Goal: Task Accomplishment & Management: Use online tool/utility

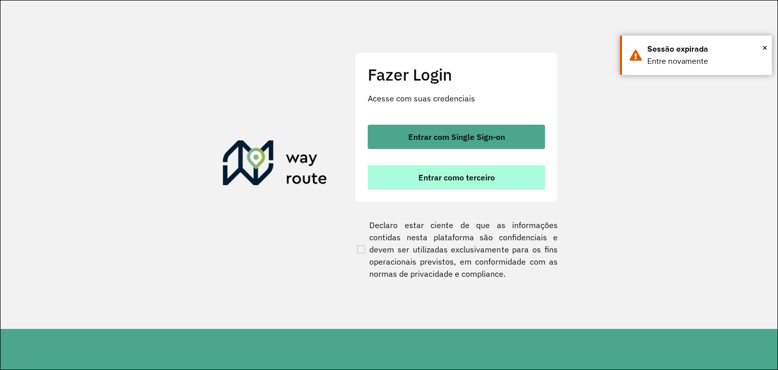
click at [434, 181] on span "Entrar como terceiro" at bounding box center [456, 177] width 76 height 8
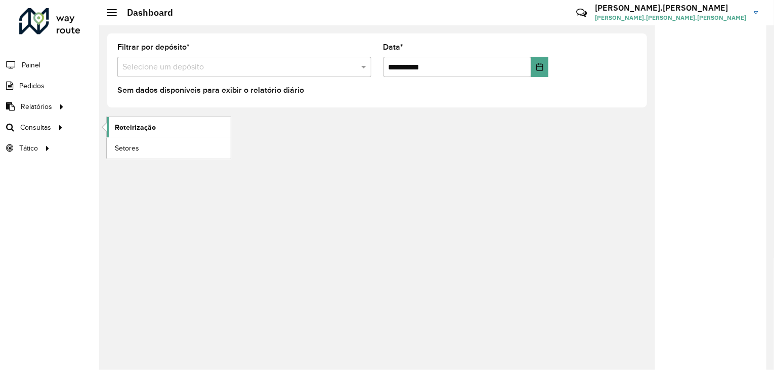
click at [141, 127] on span "Roteirização" at bounding box center [135, 127] width 41 height 11
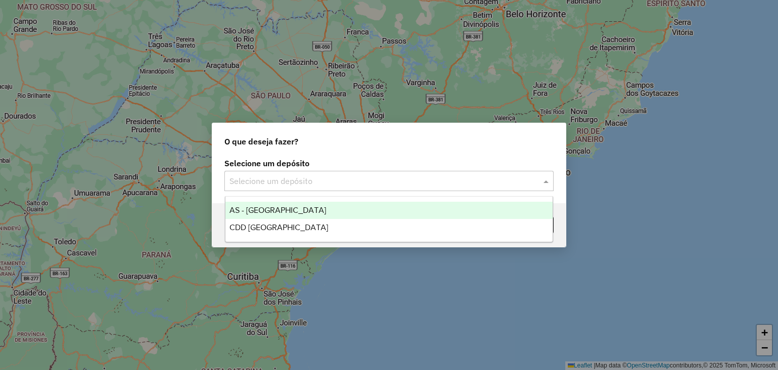
click at [358, 180] on input "text" at bounding box center [378, 181] width 299 height 12
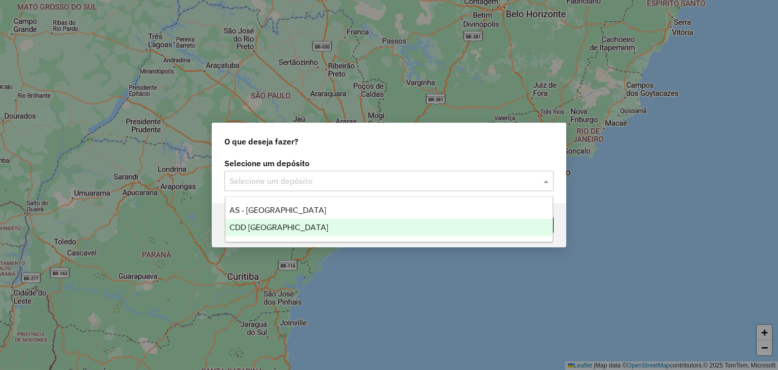
click at [344, 231] on div "CDD [GEOGRAPHIC_DATA]" at bounding box center [389, 227] width 328 height 17
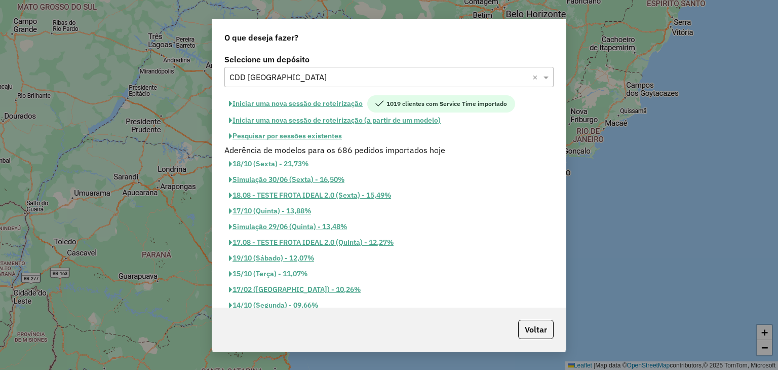
click at [318, 137] on button "Pesquisar por sessões existentes" at bounding box center [285, 136] width 122 height 16
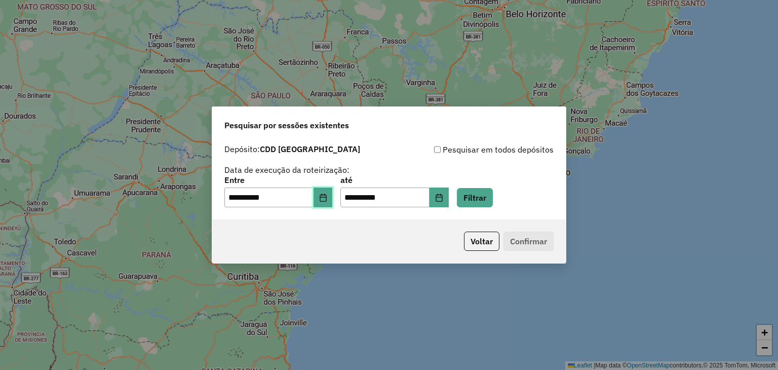
click at [327, 194] on icon "Choose Date" at bounding box center [323, 197] width 8 height 8
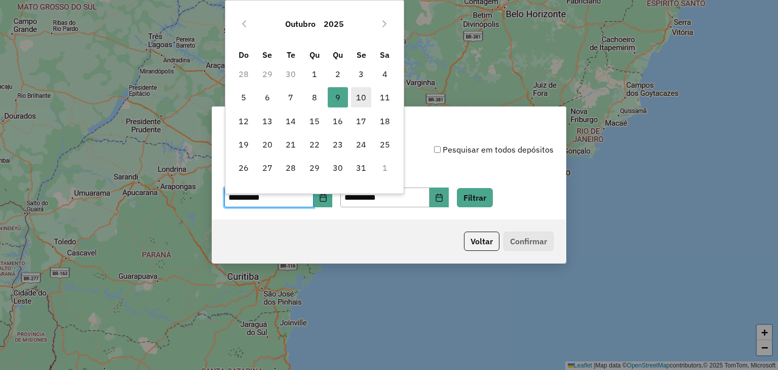
click at [358, 100] on span "10" at bounding box center [361, 97] width 20 height 20
type input "**********"
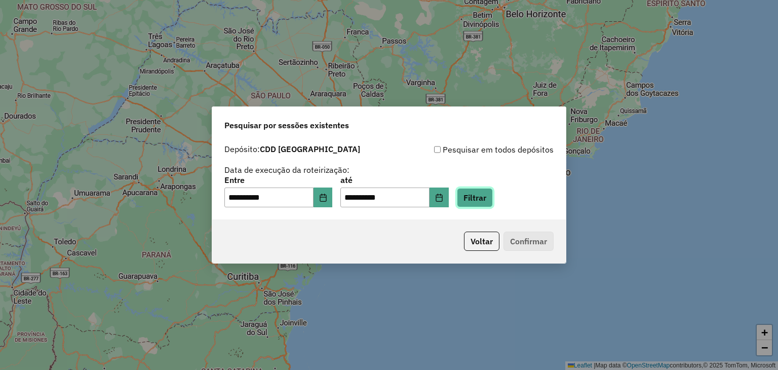
click at [489, 193] on button "Filtrar" at bounding box center [475, 197] width 36 height 19
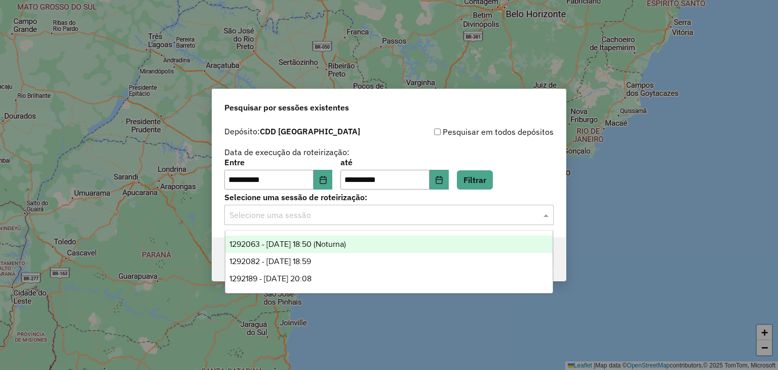
click at [296, 216] on input "text" at bounding box center [378, 215] width 299 height 12
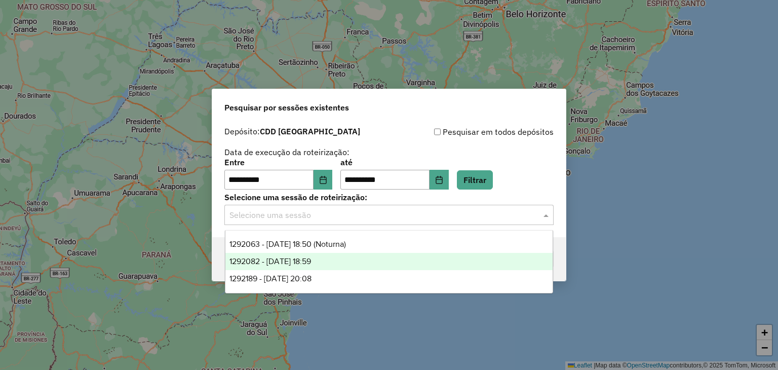
click at [332, 262] on div "1292082 - 10/10/2025 18:59" at bounding box center [389, 261] width 328 height 17
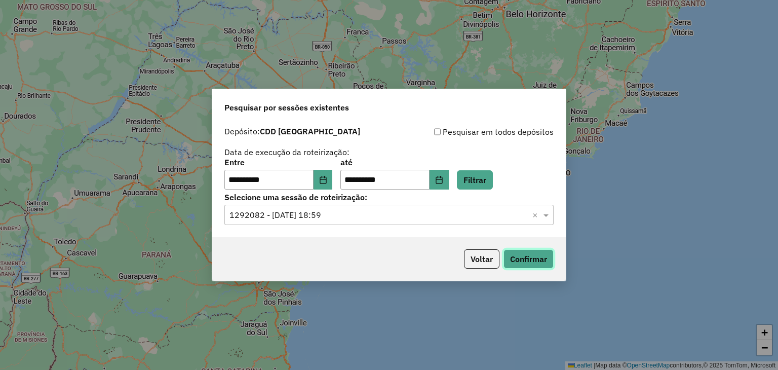
click at [534, 257] on button "Confirmar" at bounding box center [528, 258] width 50 height 19
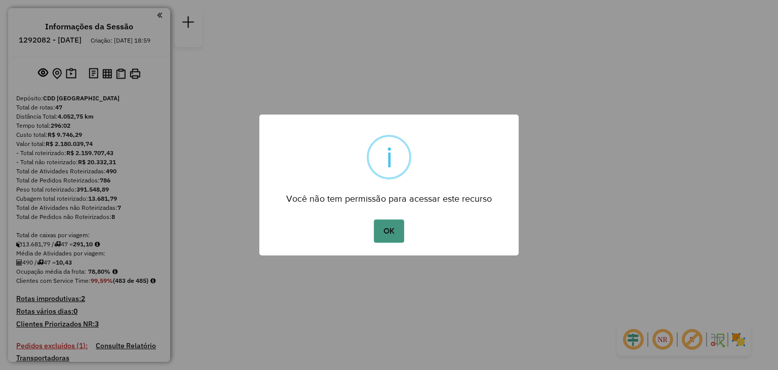
click at [386, 234] on button "OK" at bounding box center [389, 230] width 30 height 23
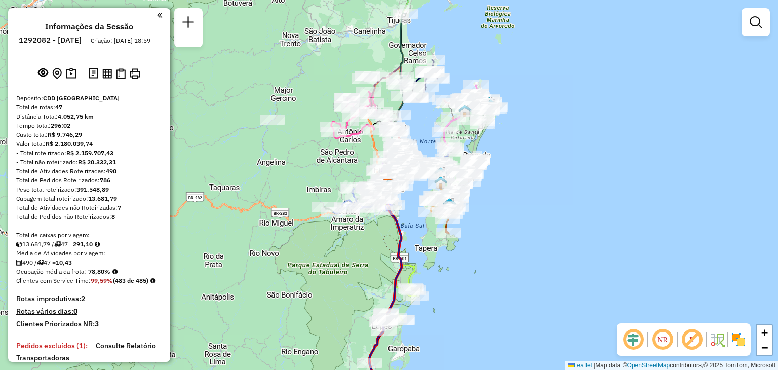
click at [664, 338] on em at bounding box center [662, 339] width 24 height 24
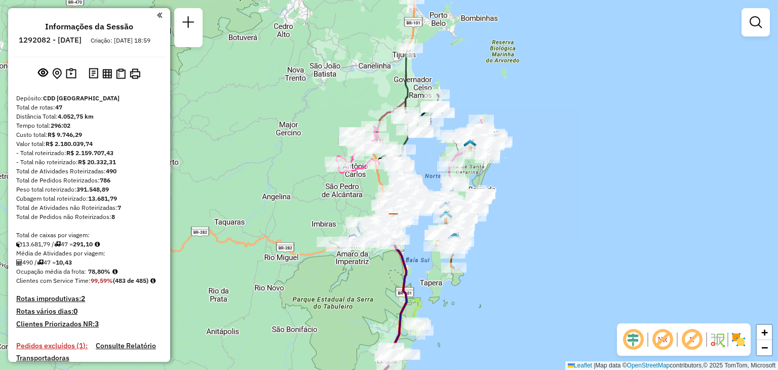
drag, startPoint x: 489, startPoint y: 203, endPoint x: 486, endPoint y: 291, distance: 87.6
click at [488, 291] on div "Janela de atendimento Grade de atendimento Capacidade Transportadoras Veículos …" at bounding box center [389, 185] width 778 height 370
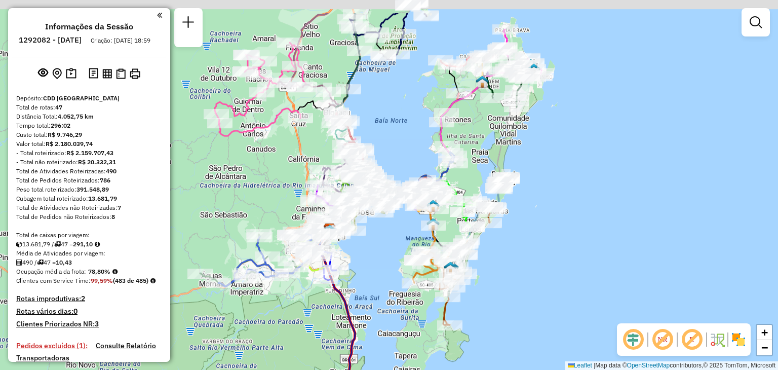
drag, startPoint x: 478, startPoint y: 210, endPoint x: 503, endPoint y: 259, distance: 55.2
click at [505, 260] on div "Janela de atendimento Grade de atendimento Capacidade Transportadoras Veículos …" at bounding box center [389, 185] width 778 height 370
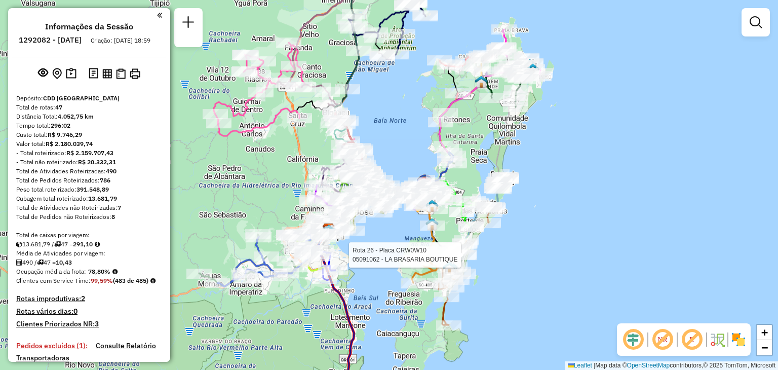
select select "**********"
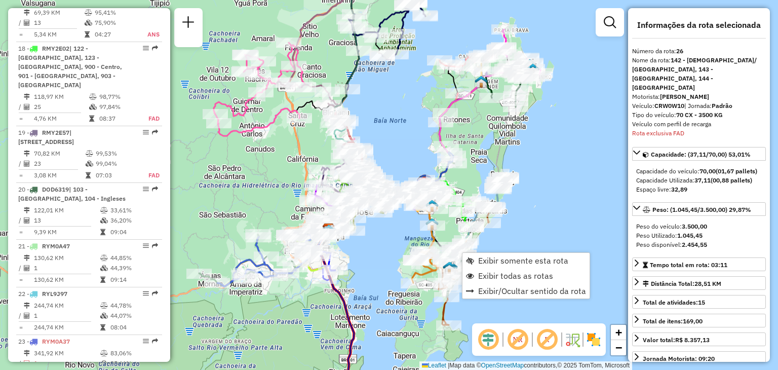
scroll to position [1824, 0]
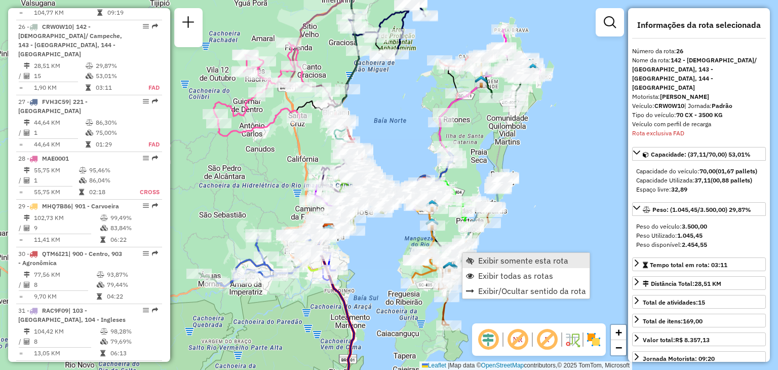
click at [477, 255] on link "Exibir somente esta rota" at bounding box center [525, 260] width 127 height 15
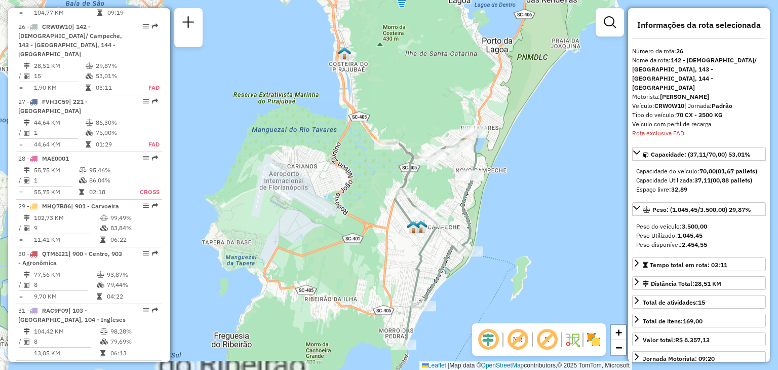
drag, startPoint x: 468, startPoint y: 218, endPoint x: 492, endPoint y: 246, distance: 35.9
click at [492, 246] on div "Janela de atendimento Grade de atendimento Capacidade Transportadoras Veículos …" at bounding box center [389, 185] width 778 height 370
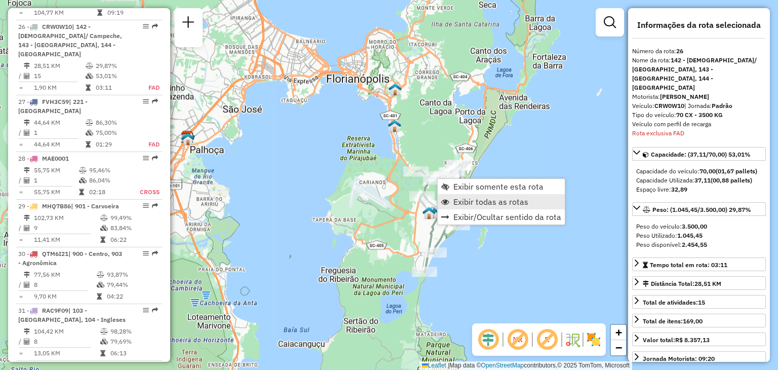
click at [462, 201] on span "Exibir todas as rotas" at bounding box center [490, 201] width 75 height 8
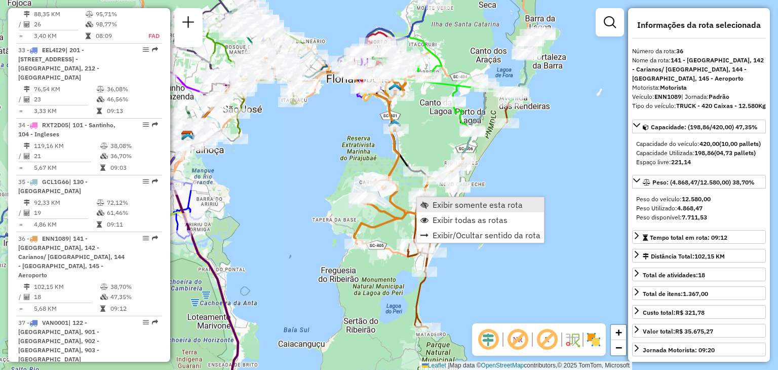
scroll to position [2399, 0]
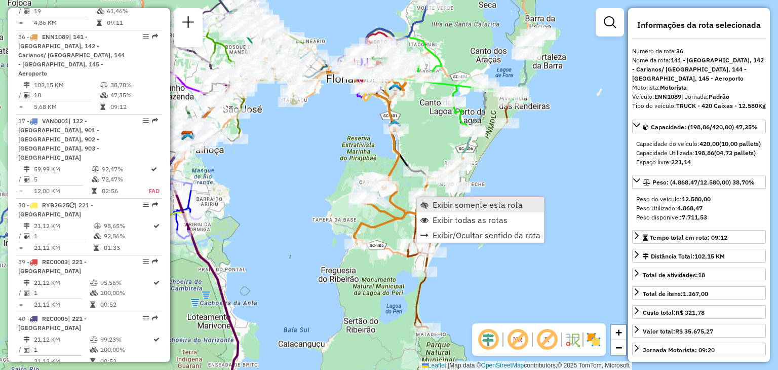
click at [432, 200] on span "Exibir somente esta rota" at bounding box center [477, 204] width 90 height 8
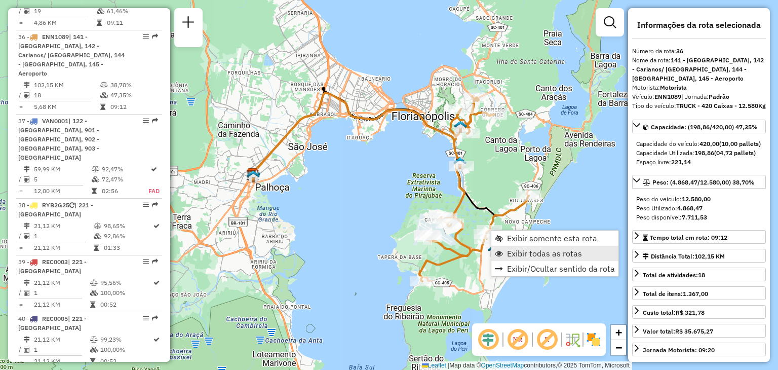
click at [516, 252] on span "Exibir todas as rotas" at bounding box center [544, 253] width 75 height 8
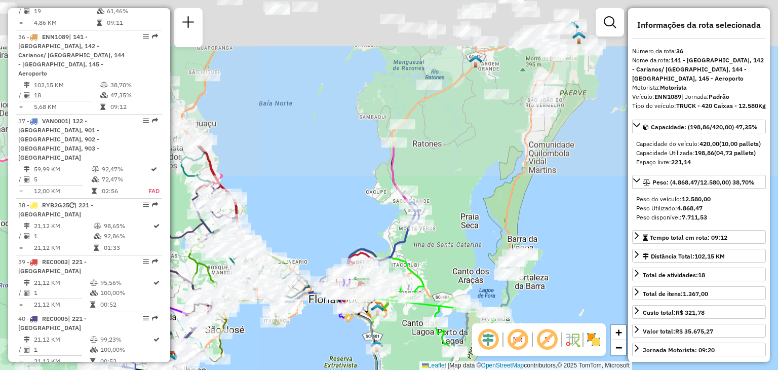
drag, startPoint x: 473, startPoint y: 173, endPoint x: 404, endPoint y: 306, distance: 150.1
click at [385, 329] on div "Rota 36 - Placa ENN1089 05041558 - BRUNA GESSER Janela de atendimento Grade de …" at bounding box center [389, 185] width 778 height 370
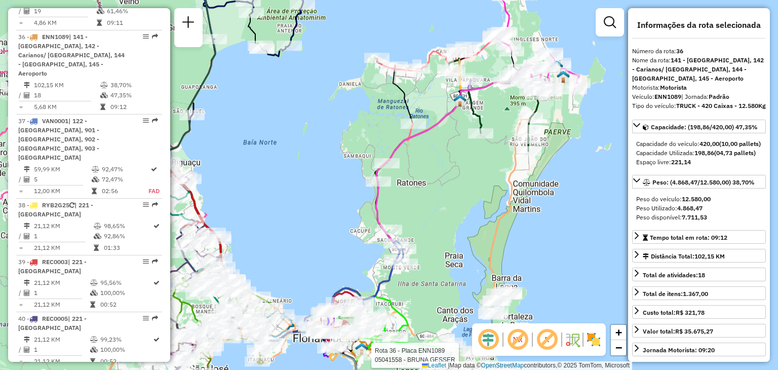
drag, startPoint x: 460, startPoint y: 205, endPoint x: 452, endPoint y: 239, distance: 35.5
click at [459, 244] on div "Rota 36 - Placa ENN1089 05041558 - BRUNA GESSER Janela de atendimento Grade de …" at bounding box center [389, 185] width 778 height 370
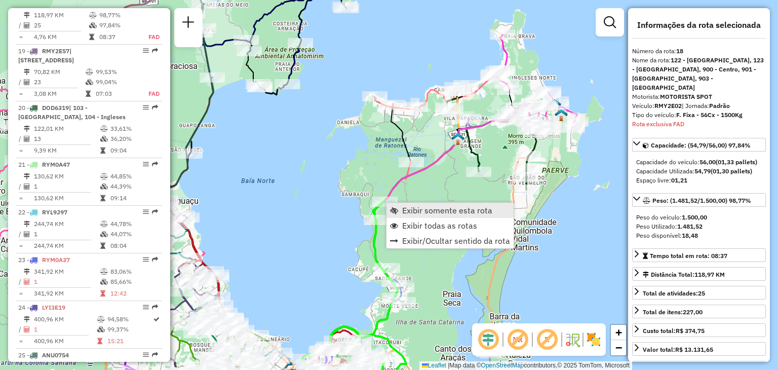
scroll to position [1399, 0]
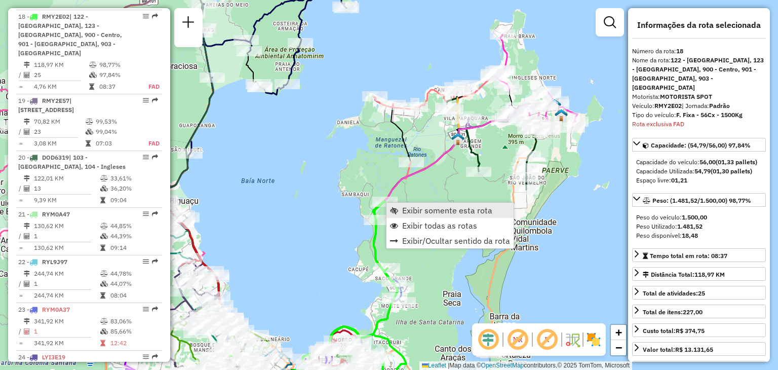
click at [409, 212] on span "Exibir somente esta rota" at bounding box center [447, 210] width 90 height 8
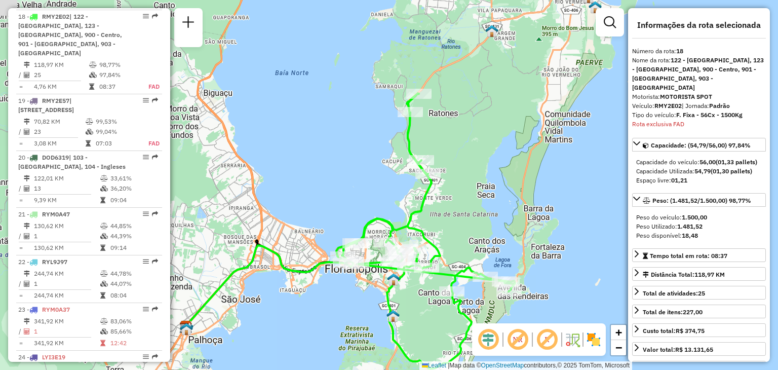
drag, startPoint x: 522, startPoint y: 153, endPoint x: 482, endPoint y: 199, distance: 61.0
click at [482, 199] on div "Janela de atendimento Grade de atendimento Capacidade Transportadoras Veículos …" at bounding box center [389, 185] width 778 height 370
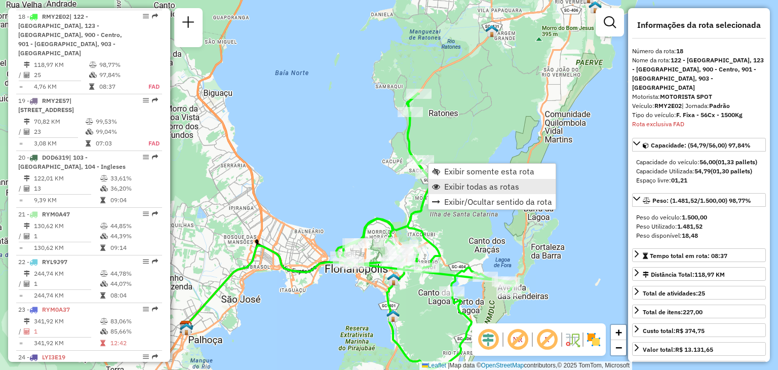
click at [457, 187] on span "Exibir todas as rotas" at bounding box center [481, 186] width 75 height 8
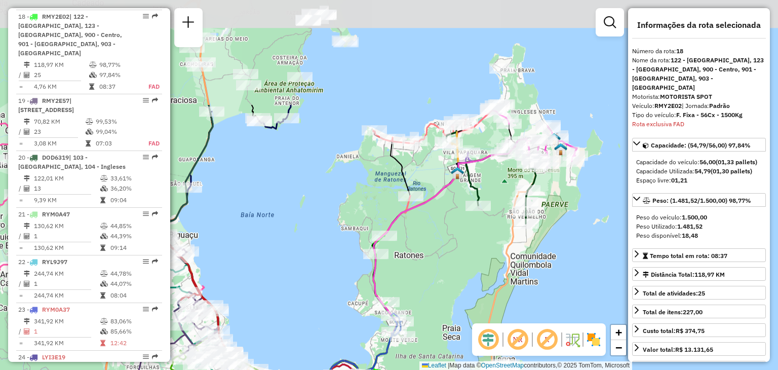
drag, startPoint x: 464, startPoint y: 109, endPoint x: 429, endPoint y: 251, distance: 145.9
click at [429, 251] on div "Janela de atendimento Grade de atendimento Capacidade Transportadoras Veículos …" at bounding box center [389, 185] width 778 height 370
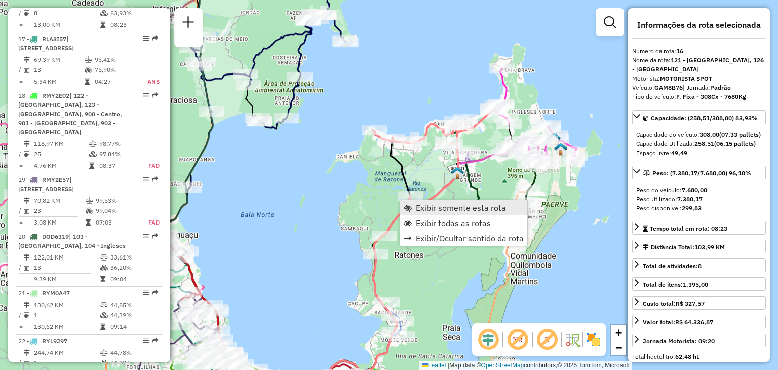
scroll to position [1276, 0]
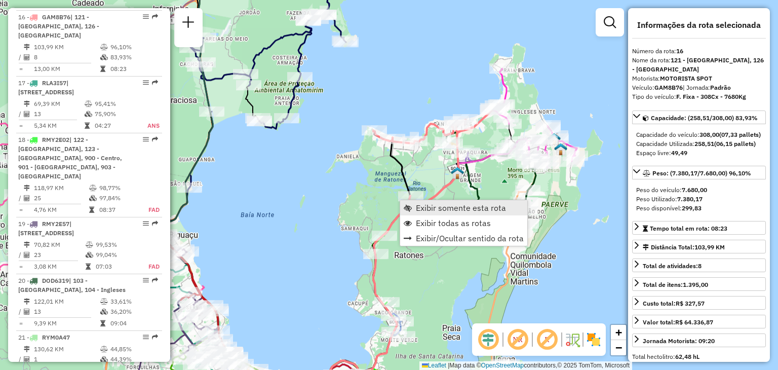
click at [448, 208] on span "Exibir somente esta rota" at bounding box center [461, 207] width 90 height 8
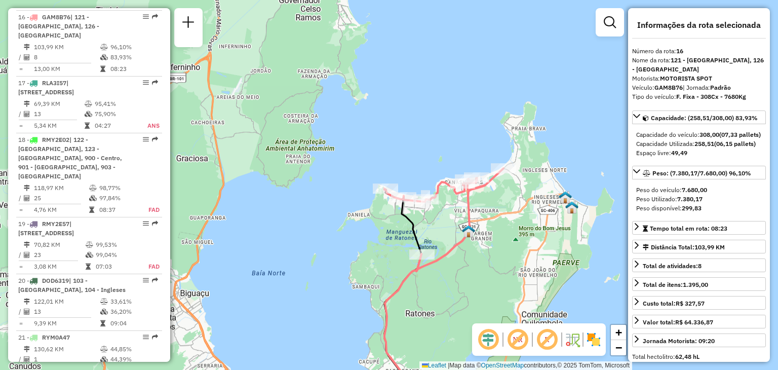
drag, startPoint x: 516, startPoint y: 161, endPoint x: 478, endPoint y: 288, distance: 132.3
click at [478, 288] on div "Janela de atendimento Grade de atendimento Capacidade Transportadoras Veículos …" at bounding box center [389, 185] width 778 height 370
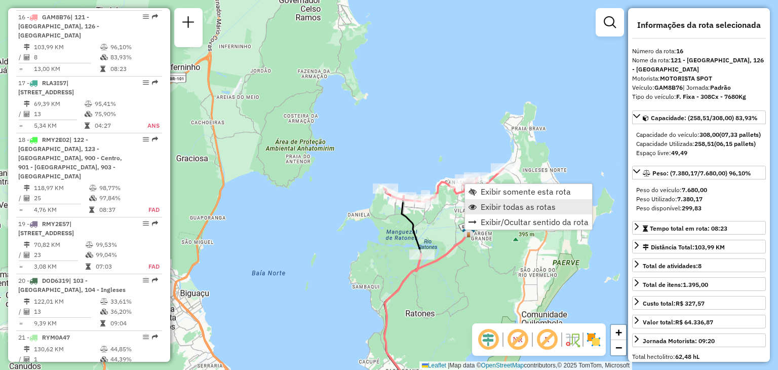
click at [492, 211] on span "Exibir todas as rotas" at bounding box center [517, 206] width 75 height 8
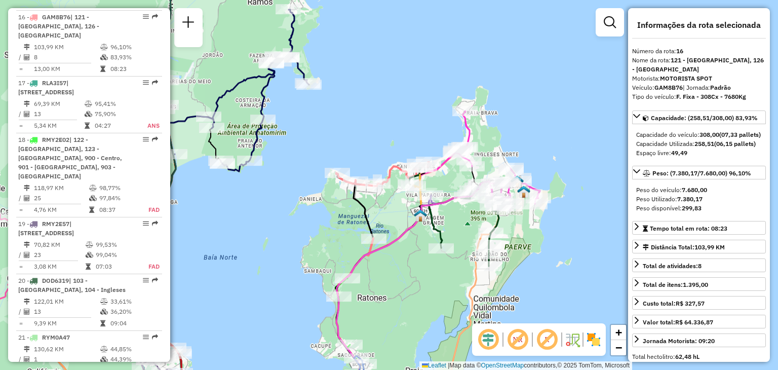
drag, startPoint x: 501, startPoint y: 240, endPoint x: 453, endPoint y: 223, distance: 51.1
click at [453, 223] on div "Janela de atendimento Grade de atendimento Capacidade Transportadoras Veículos …" at bounding box center [389, 185] width 778 height 370
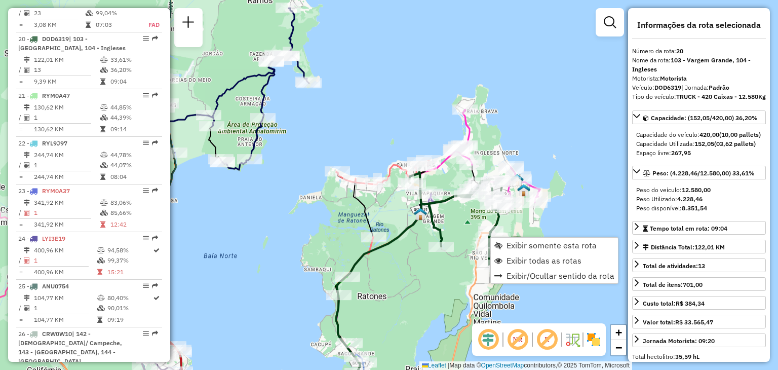
scroll to position [1530, 0]
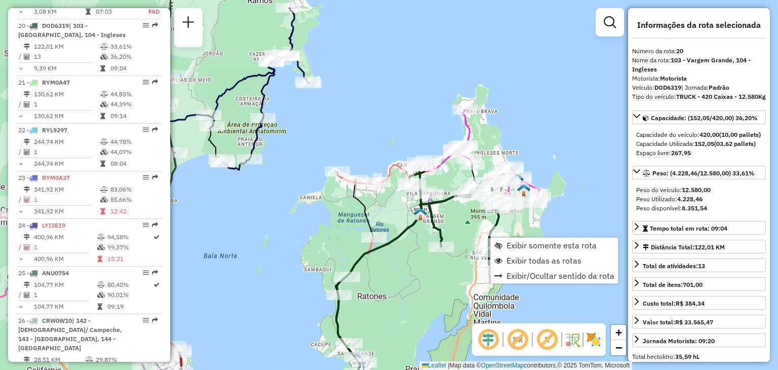
click at [506, 237] on div "Exibir somente esta rota Exibir todas as rotas Exibir/Ocultar sentido da rota" at bounding box center [554, 260] width 128 height 47
click at [508, 246] on span "Exibir somente esta rota" at bounding box center [551, 245] width 90 height 8
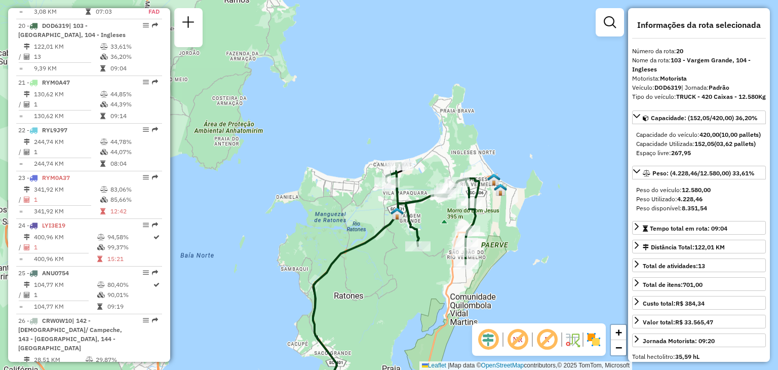
drag, startPoint x: 558, startPoint y: 156, endPoint x: 454, endPoint y: 294, distance: 172.7
click at [455, 310] on div "Janela de atendimento Grade de atendimento Capacidade Transportadoras Veículos …" at bounding box center [389, 185] width 778 height 370
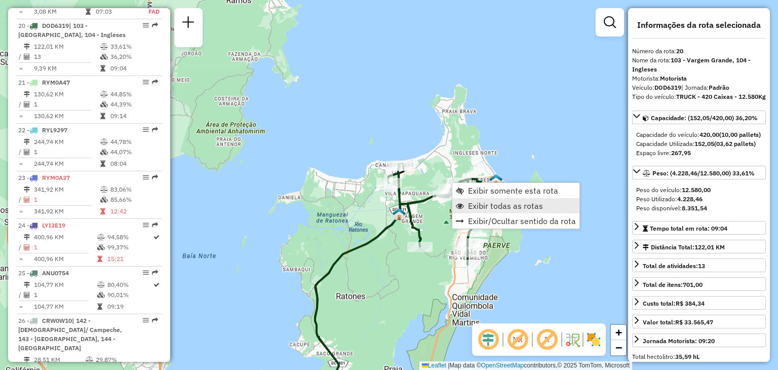
click at [483, 203] on span "Exibir todas as rotas" at bounding box center [505, 205] width 75 height 8
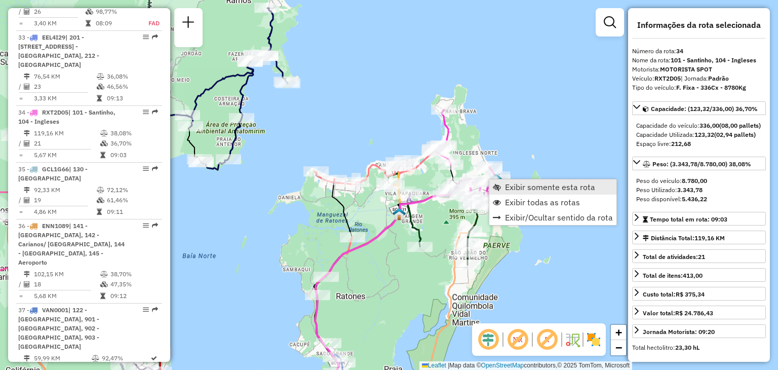
scroll to position [2286, 0]
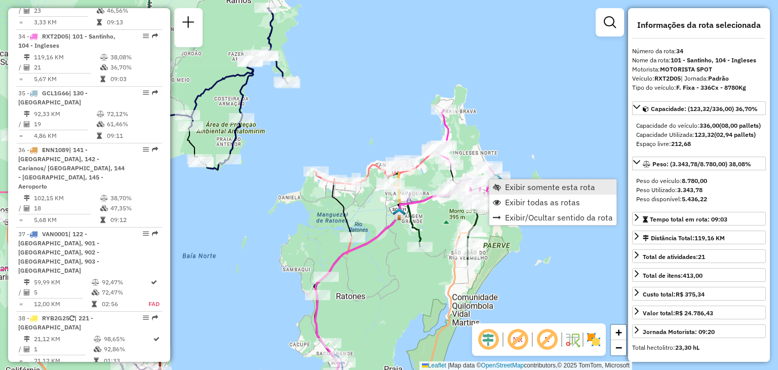
click at [510, 184] on span "Exibir somente esta rota" at bounding box center [550, 187] width 90 height 8
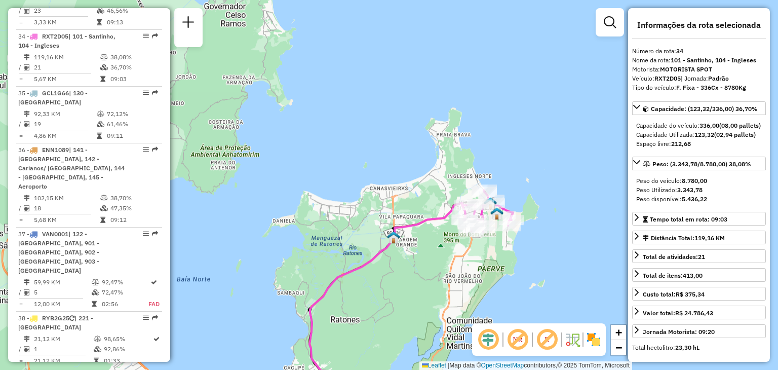
drag, startPoint x: 526, startPoint y: 121, endPoint x: 436, endPoint y: 300, distance: 200.1
click at [436, 300] on div "Janela de atendimento Grade de atendimento Capacidade Transportadoras Veículos …" at bounding box center [389, 185] width 778 height 370
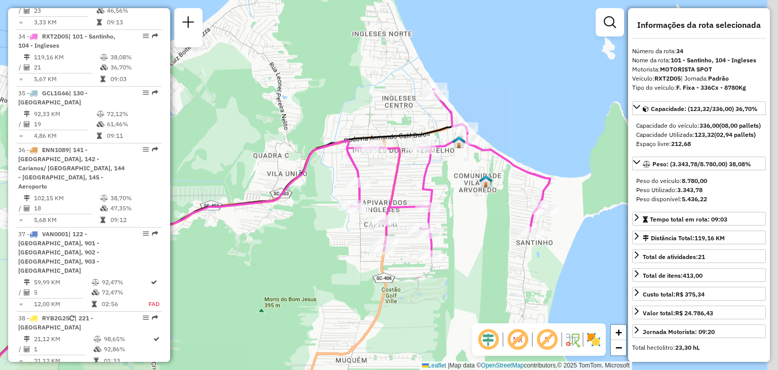
drag, startPoint x: 497, startPoint y: 199, endPoint x: 447, endPoint y: 240, distance: 64.4
click at [456, 256] on div "Janela de atendimento Grade de atendimento Capacidade Transportadoras Veículos …" at bounding box center [389, 185] width 778 height 370
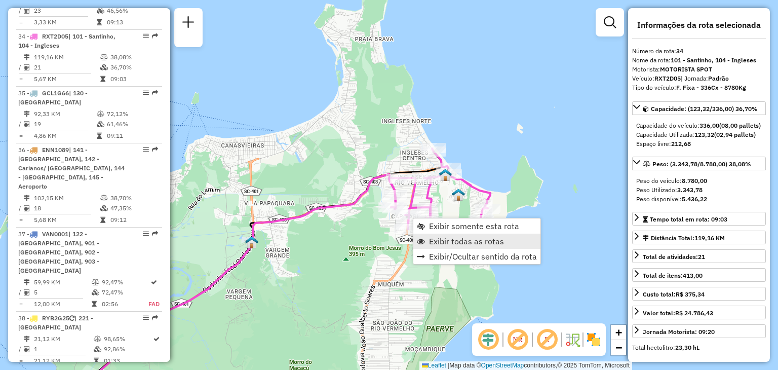
click at [443, 240] on span "Exibir todas as rotas" at bounding box center [466, 241] width 75 height 8
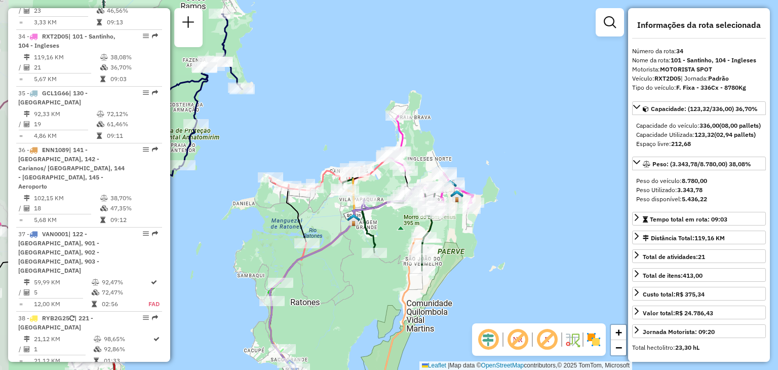
drag, startPoint x: 372, startPoint y: 253, endPoint x: 399, endPoint y: 209, distance: 52.0
click at [395, 222] on div "Janela de atendimento Grade de atendimento Capacidade Transportadoras Veículos …" at bounding box center [389, 185] width 778 height 370
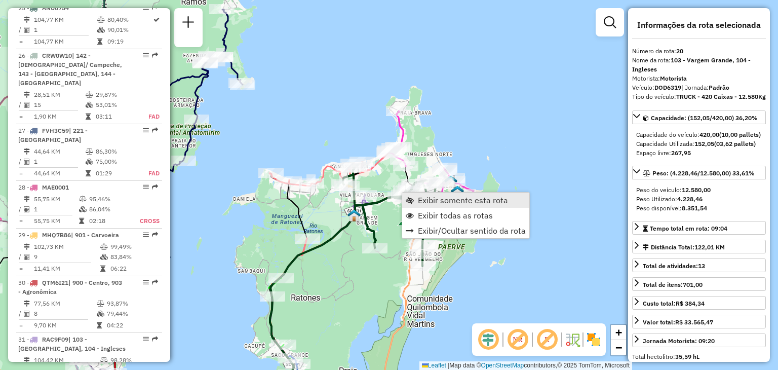
scroll to position [1530, 0]
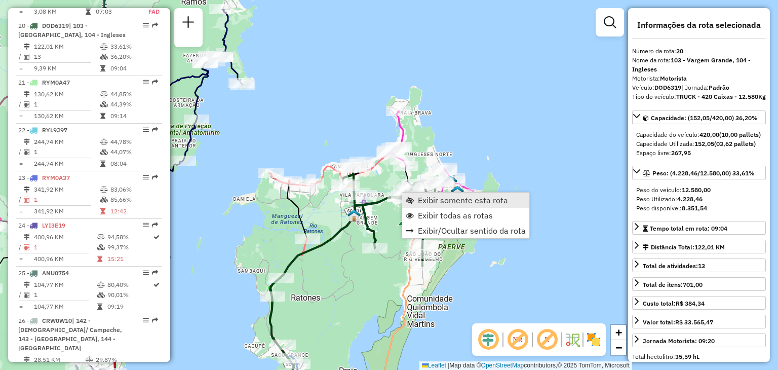
click at [422, 196] on span "Exibir somente esta rota" at bounding box center [463, 200] width 90 height 8
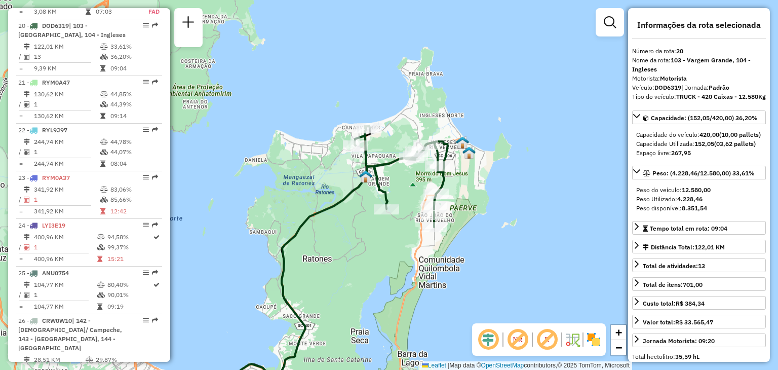
drag, startPoint x: 551, startPoint y: 165, endPoint x: 432, endPoint y: 239, distance: 140.6
click at [416, 279] on div "Janela de atendimento Grade de atendimento Capacidade Transportadoras Veículos …" at bounding box center [389, 185] width 778 height 370
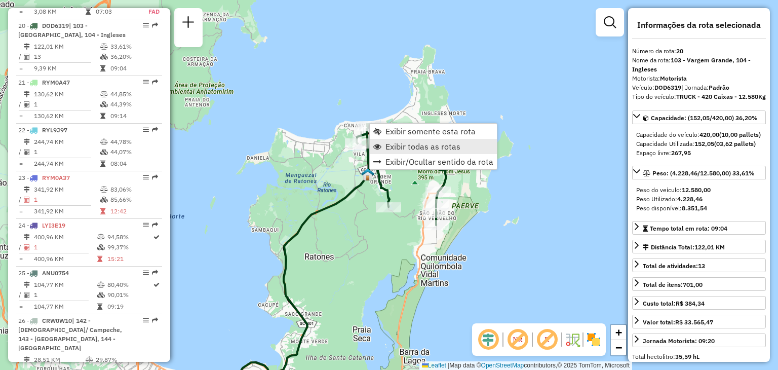
click at [419, 144] on span "Exibir todas as rotas" at bounding box center [422, 146] width 75 height 8
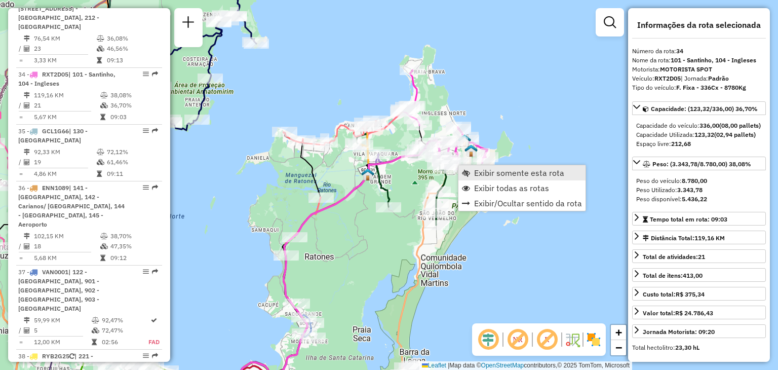
scroll to position [2286, 0]
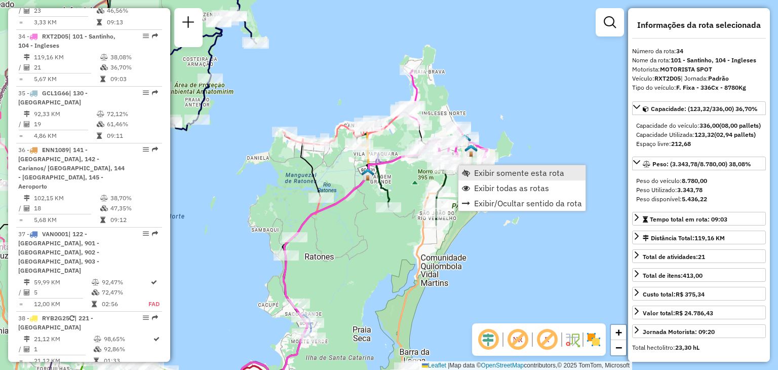
click at [470, 166] on link "Exibir somente esta rota" at bounding box center [521, 172] width 127 height 15
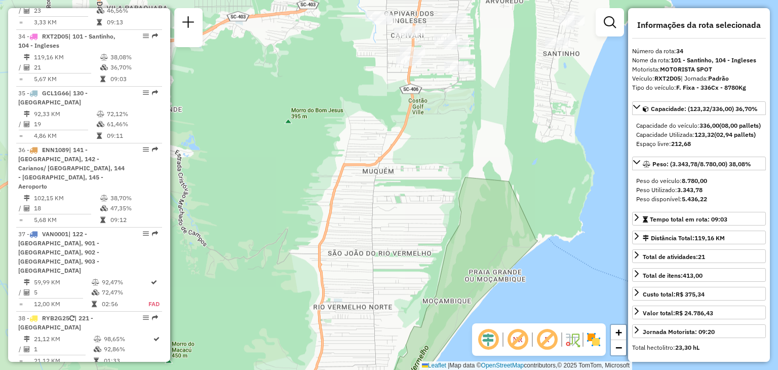
drag, startPoint x: 595, startPoint y: 90, endPoint x: 358, endPoint y: 353, distance: 354.1
click at [355, 369] on html "Aguarde... Pop-up bloqueado! Seu navegador bloqueou automáticamente a abertura …" at bounding box center [389, 185] width 778 height 370
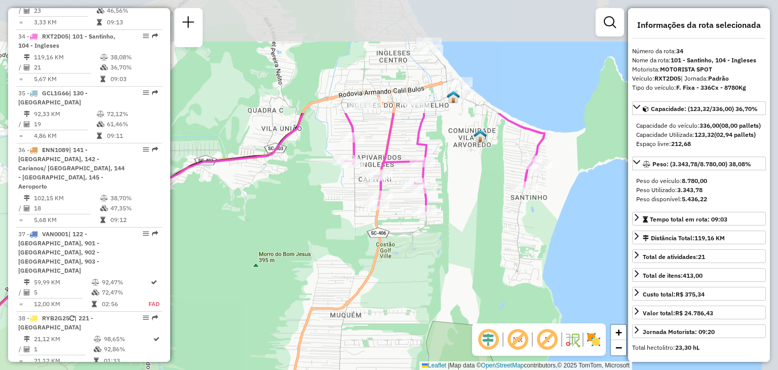
drag, startPoint x: 463, startPoint y: 109, endPoint x: 430, endPoint y: 256, distance: 151.0
click at [433, 258] on div "Janela de atendimento Grade de atendimento Capacidade Transportadoras Veículos …" at bounding box center [389, 185] width 778 height 370
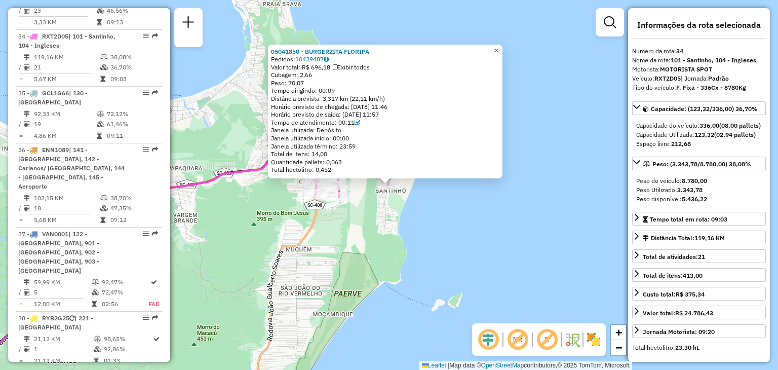
click at [498, 47] on span "×" at bounding box center [496, 50] width 5 height 9
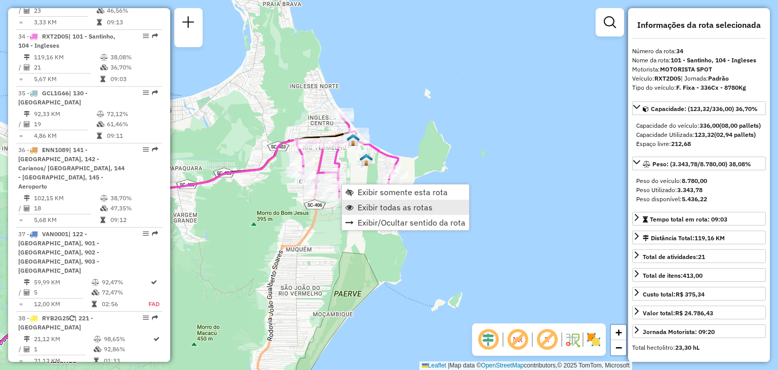
click at [371, 207] on span "Exibir todas as rotas" at bounding box center [394, 207] width 75 height 8
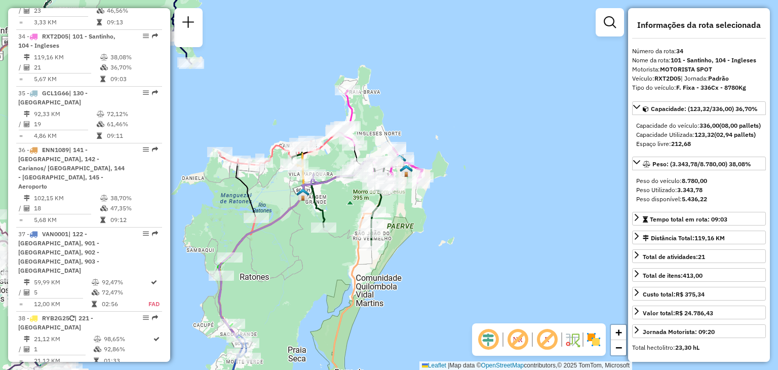
drag, startPoint x: 264, startPoint y: 261, endPoint x: 334, endPoint y: 231, distance: 75.8
click at [336, 237] on div "Janela de atendimento Grade de atendimento Capacidade Transportadoras Veículos …" at bounding box center [389, 185] width 778 height 370
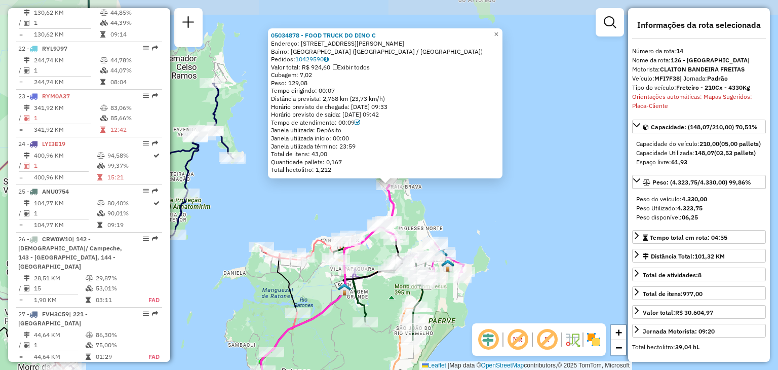
scroll to position [1163, 0]
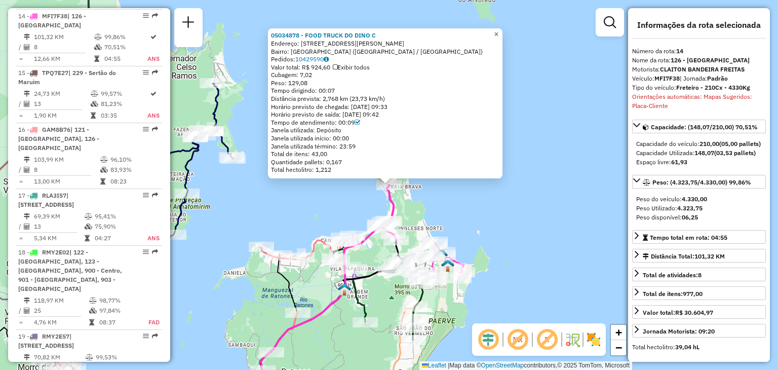
click at [498, 33] on span "×" at bounding box center [496, 34] width 5 height 9
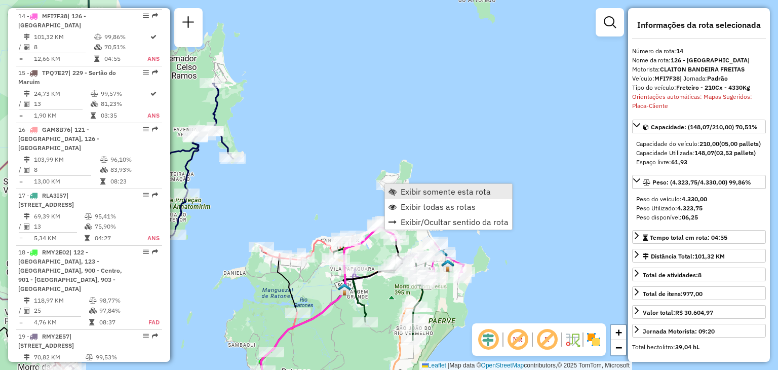
click at [439, 187] on span "Exibir somente esta rota" at bounding box center [445, 191] width 90 height 8
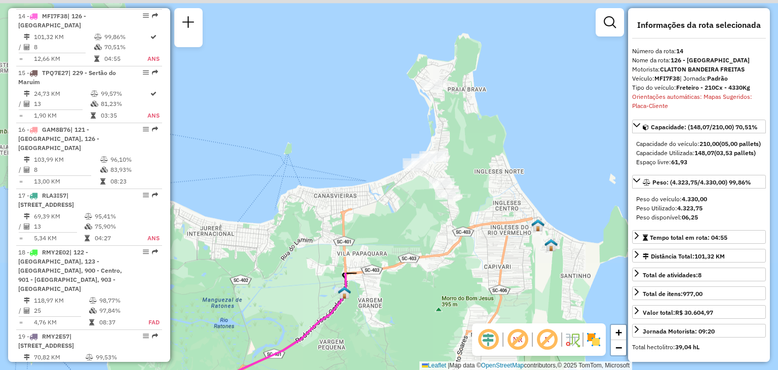
drag, startPoint x: 507, startPoint y: 84, endPoint x: 427, endPoint y: 319, distance: 248.6
click at [445, 369] on html "Aguarde... Pop-up bloqueado! Seu navegador bloqueou automáticamente a abertura …" at bounding box center [389, 185] width 778 height 370
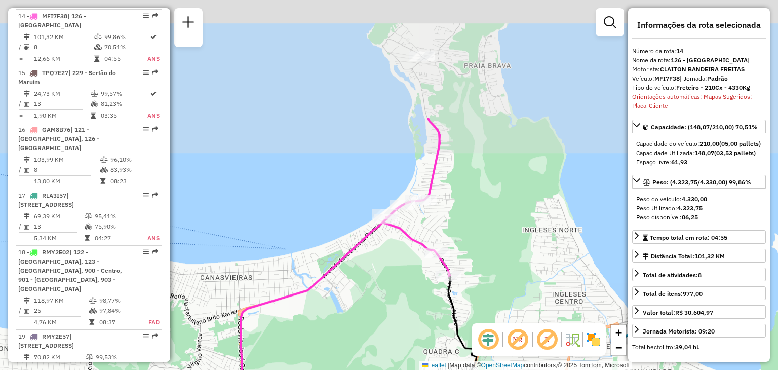
drag, startPoint x: 416, startPoint y: 194, endPoint x: 405, endPoint y: 280, distance: 86.6
click at [393, 291] on div "Janela de atendimento Grade de atendimento Capacidade Transportadoras Veículos …" at bounding box center [389, 185] width 778 height 370
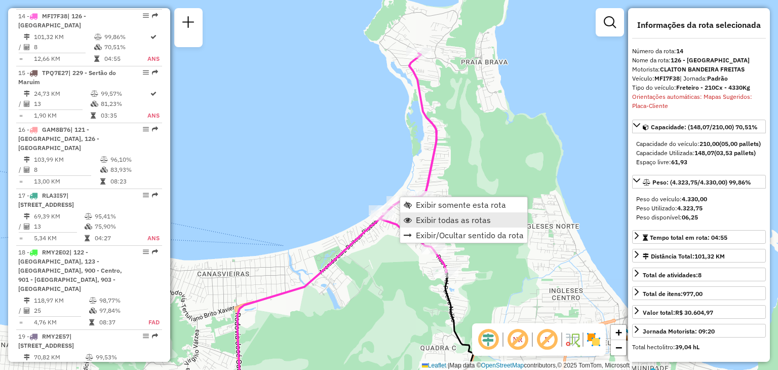
click at [452, 217] on span "Exibir todas as rotas" at bounding box center [453, 220] width 75 height 8
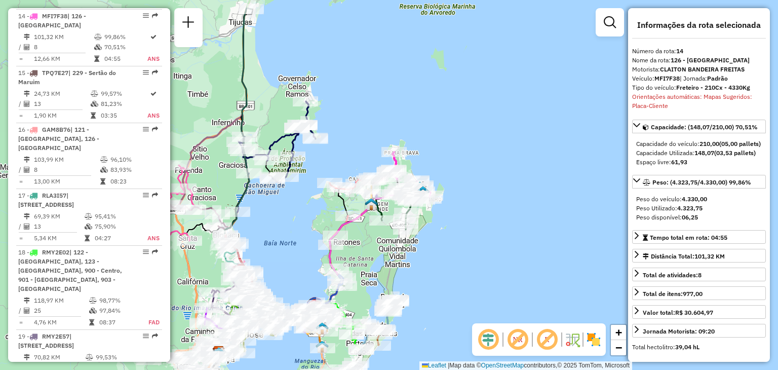
drag, startPoint x: 385, startPoint y: 293, endPoint x: 377, endPoint y: 219, distance: 74.3
click at [375, 219] on div "Janela de atendimento Grade de atendimento Capacidade Transportadoras Veículos …" at bounding box center [389, 185] width 778 height 370
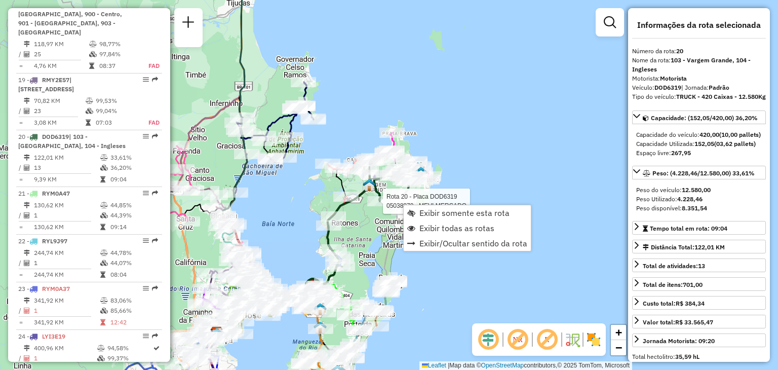
scroll to position [1530, 0]
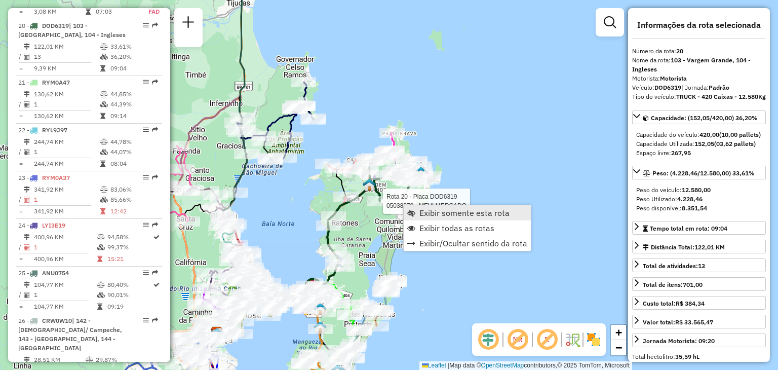
click at [422, 211] on span "Exibir somente esta rota" at bounding box center [464, 213] width 90 height 8
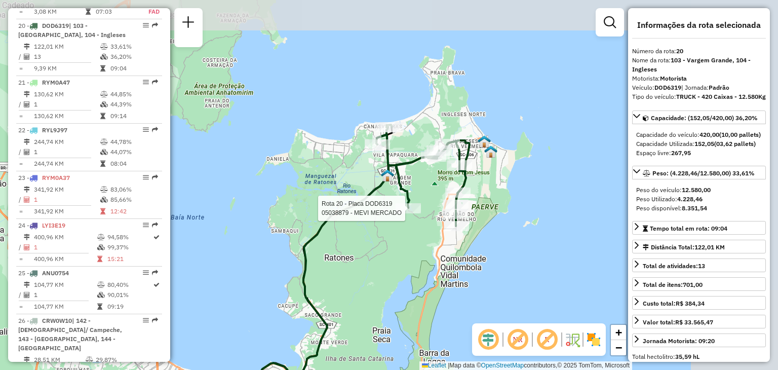
drag, startPoint x: 512, startPoint y: 143, endPoint x: 400, endPoint y: 258, distance: 161.1
click at [399, 264] on div "Rota 20 - Placa DOD6319 05038879 - MEVI MERCADO Janela de atendimento Grade de …" at bounding box center [389, 185] width 778 height 370
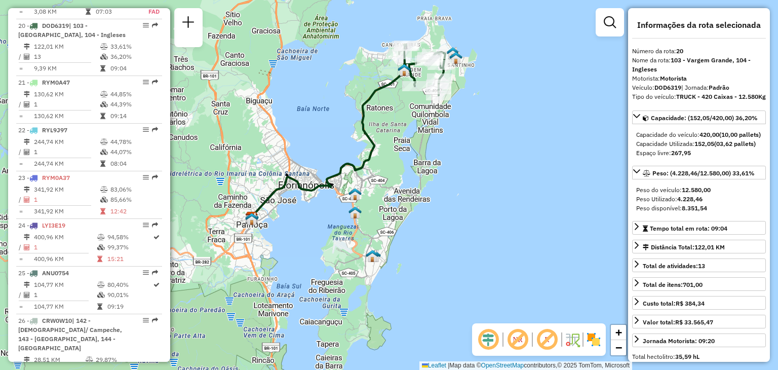
drag, startPoint x: 404, startPoint y: 286, endPoint x: 401, endPoint y: 175, distance: 111.4
click at [400, 174] on div "Janela de atendimento Grade de atendimento Capacidade Transportadoras Veículos …" at bounding box center [389, 185] width 778 height 370
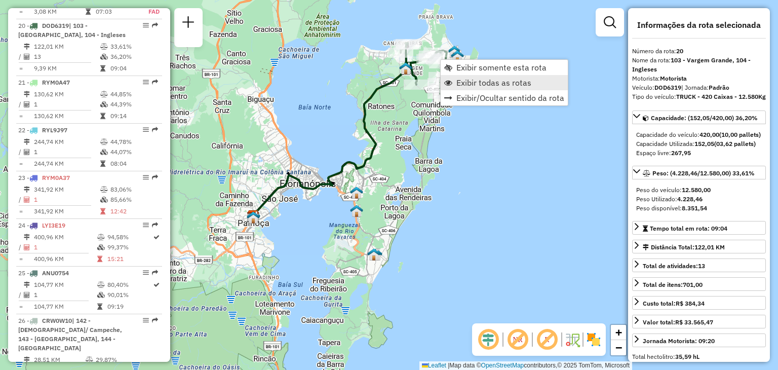
click at [483, 84] on span "Exibir todas as rotas" at bounding box center [493, 82] width 75 height 8
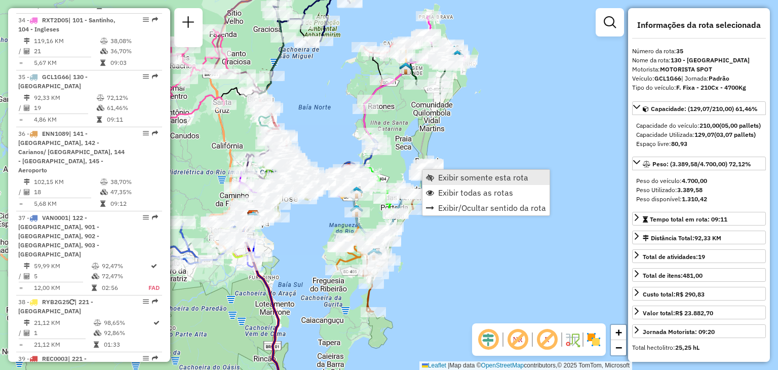
scroll to position [2343, 0]
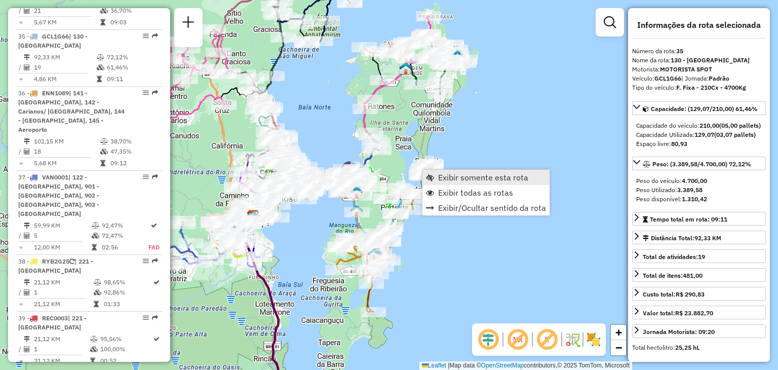
click at [466, 170] on link "Exibir somente esta rota" at bounding box center [485, 177] width 127 height 15
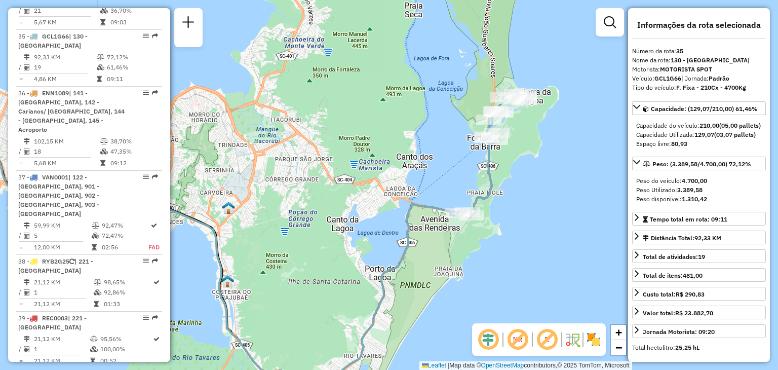
drag, startPoint x: 581, startPoint y: 162, endPoint x: 359, endPoint y: 217, distance: 228.2
click at [359, 217] on div "Janela de atendimento Grade de atendimento Capacidade Transportadoras Veículos …" at bounding box center [389, 185] width 778 height 370
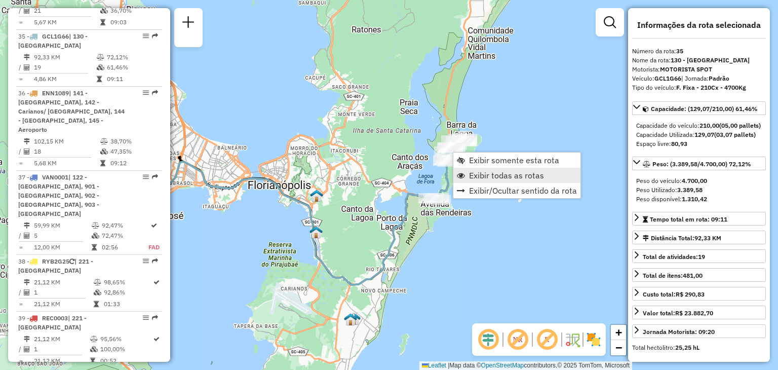
click at [474, 172] on span "Exibir todas as rotas" at bounding box center [506, 175] width 75 height 8
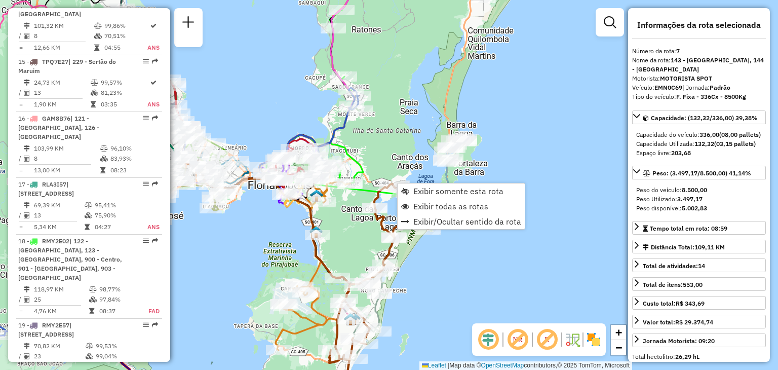
scroll to position [785, 0]
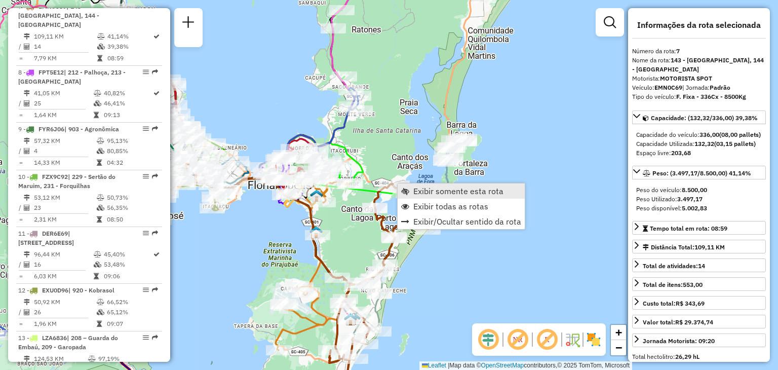
click at [425, 189] on span "Exibir somente esta rota" at bounding box center [458, 191] width 90 height 8
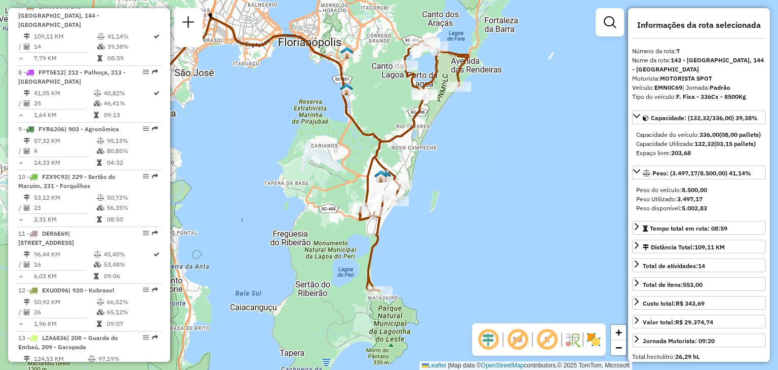
drag, startPoint x: 524, startPoint y: 197, endPoint x: 437, endPoint y: 163, distance: 93.3
click at [437, 163] on div "Janela de atendimento Grade de atendimento Capacidade Transportadoras Veículos …" at bounding box center [389, 185] width 778 height 370
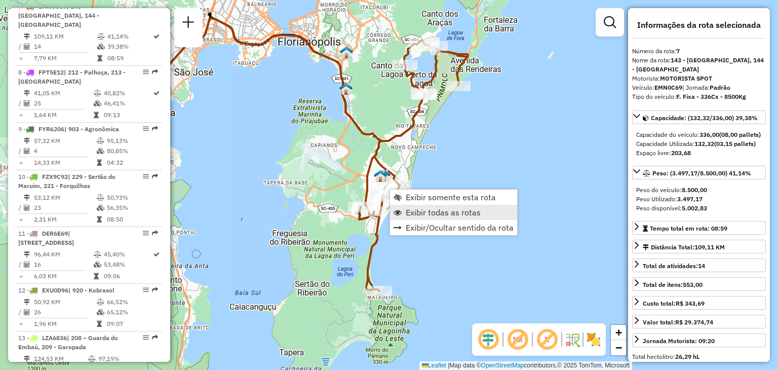
click at [434, 208] on span "Exibir todas as rotas" at bounding box center [442, 212] width 75 height 8
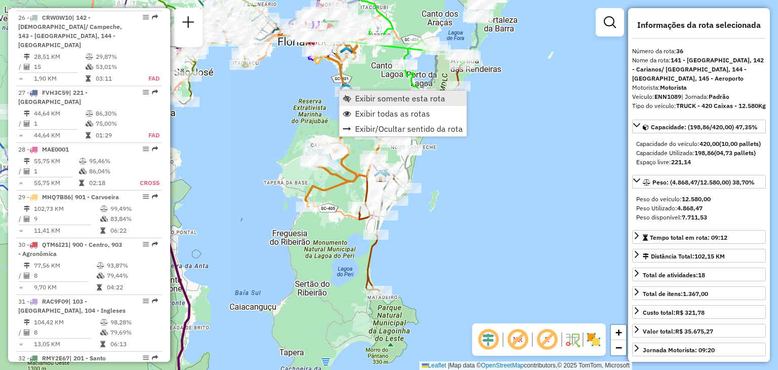
scroll to position [2399, 0]
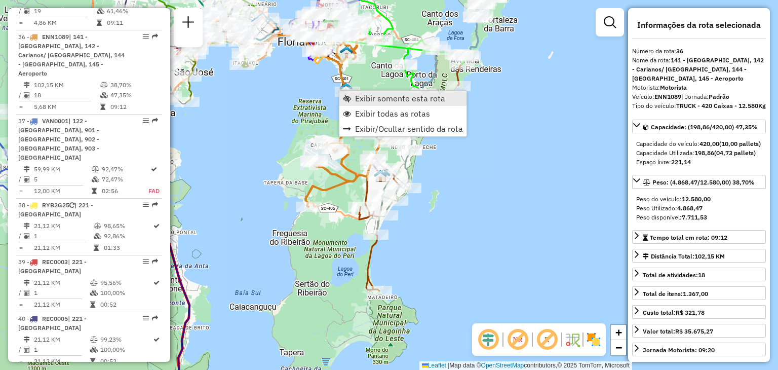
click at [375, 102] on span "Exibir somente esta rota" at bounding box center [400, 98] width 90 height 8
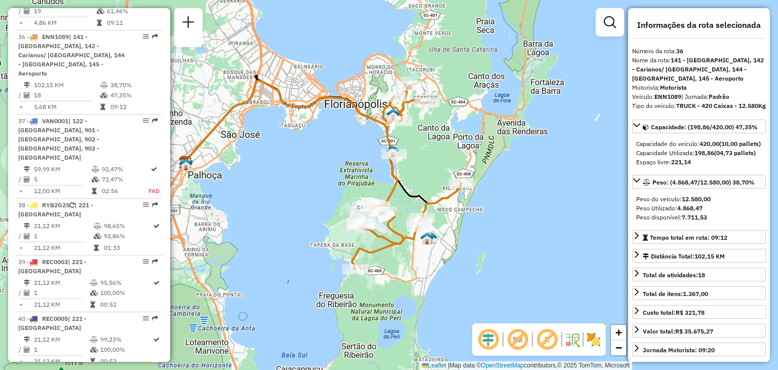
click at [358, 104] on icon at bounding box center [306, 120] width 240 height 81
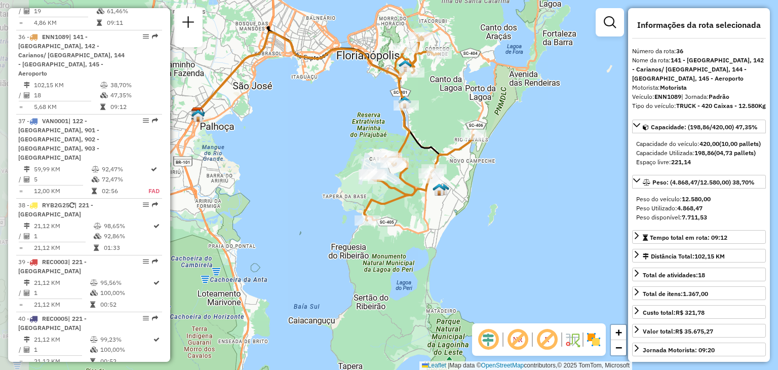
drag, startPoint x: 399, startPoint y: 200, endPoint x: 393, endPoint y: 234, distance: 34.0
click at [448, 229] on div "Janela de atendimento Grade de atendimento Capacidade Transportadoras Veículos …" at bounding box center [389, 185] width 778 height 370
